Goal: Check status

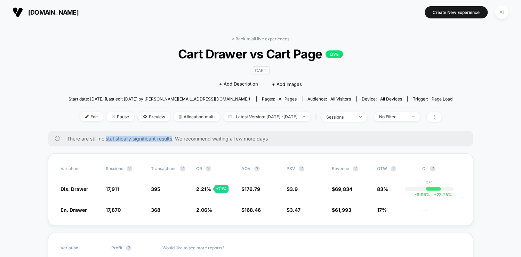
scroll to position [84, 0]
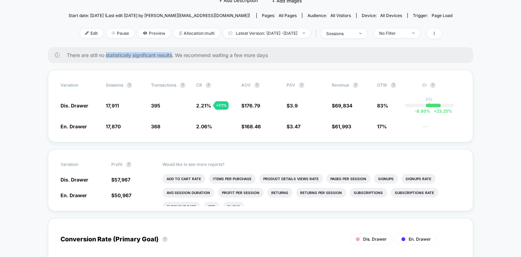
click at [164, 61] on div "There are still no statistically significant results. We recommend waiting a fe…" at bounding box center [260, 55] width 425 height 16
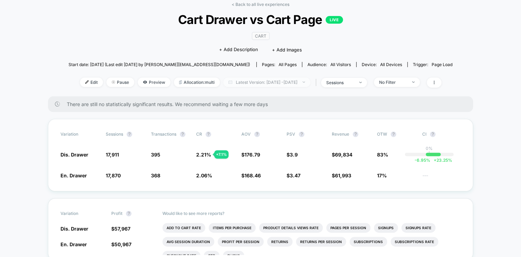
scroll to position [28, 0]
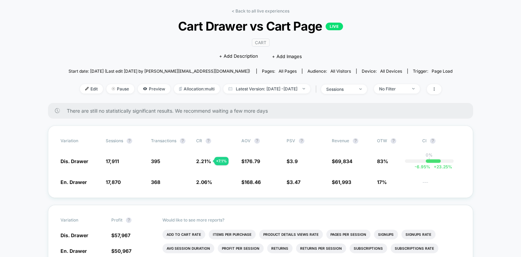
click at [332, 111] on span "There are still no statistically significant results. We recommend waiting a fe…" at bounding box center [263, 111] width 393 height 6
click at [294, 88] on span "Latest Version: [DATE] - [DATE]" at bounding box center [266, 88] width 87 height 9
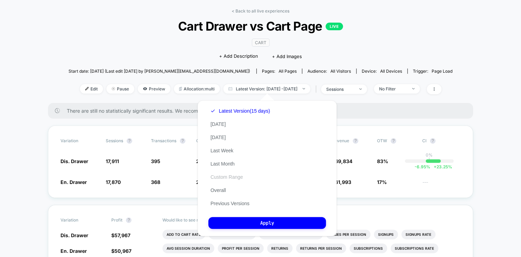
click at [224, 179] on button "Custom Range" at bounding box center [226, 177] width 37 height 6
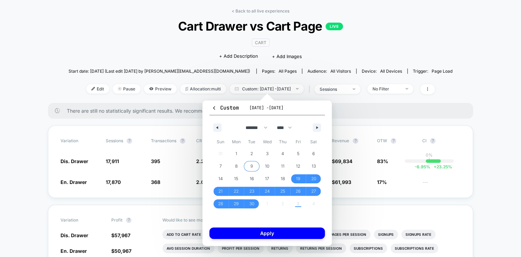
click at [255, 167] on span "9" at bounding box center [252, 166] width 16 height 9
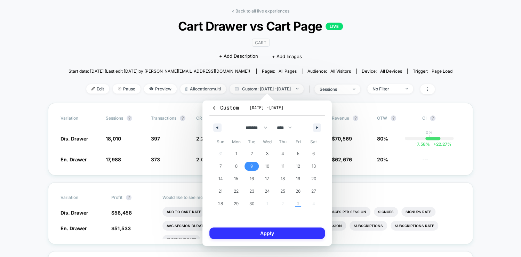
click at [263, 230] on button "Apply" at bounding box center [267, 233] width 116 height 11
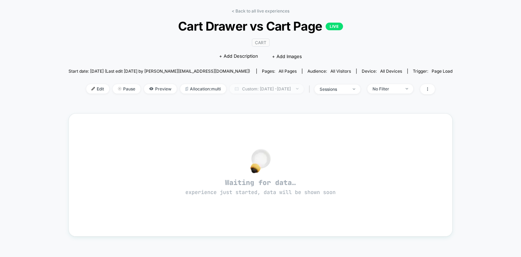
click at [274, 89] on span "Custom: [DATE] - [DATE]" at bounding box center [267, 88] width 74 height 9
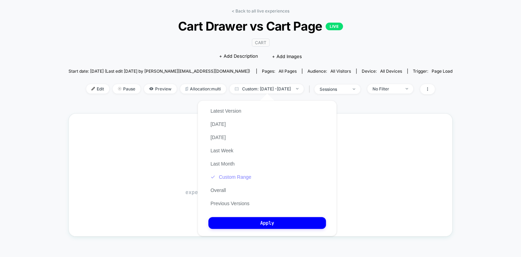
click at [231, 179] on button "Custom Range" at bounding box center [230, 177] width 45 height 6
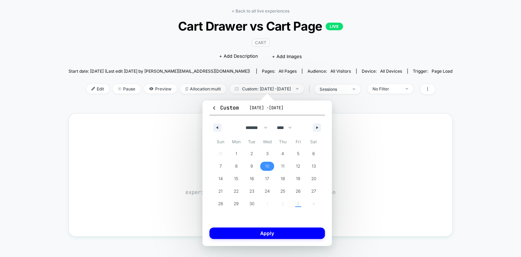
click at [265, 165] on span "10" at bounding box center [267, 166] width 4 height 13
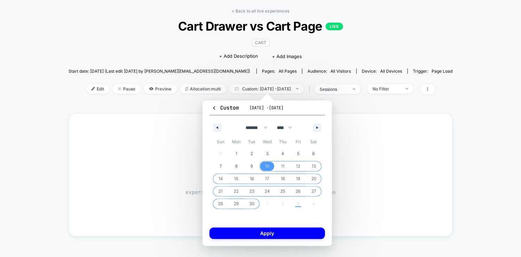
click at [253, 202] on span "30" at bounding box center [251, 204] width 5 height 13
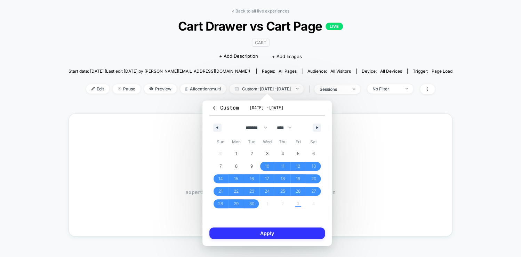
click at [269, 238] on button "Apply" at bounding box center [267, 233] width 116 height 11
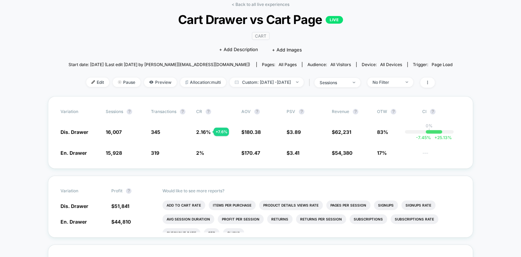
scroll to position [28, 0]
